Goal: Navigation & Orientation: Find specific page/section

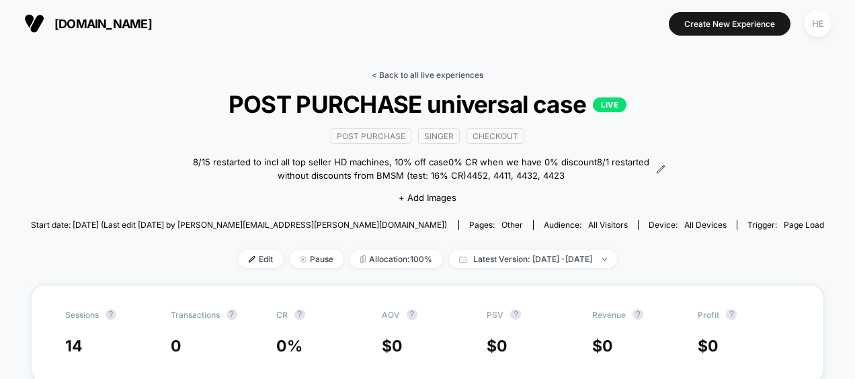
click at [389, 75] on link "< Back to all live experiences" at bounding box center [428, 75] width 112 height 10
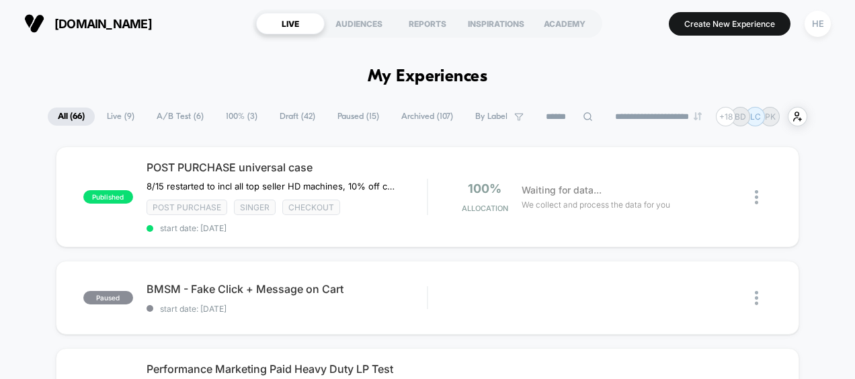
click at [107, 114] on span "Live ( 9 )" at bounding box center [121, 116] width 48 height 18
